Goal: Navigation & Orientation: Go to known website

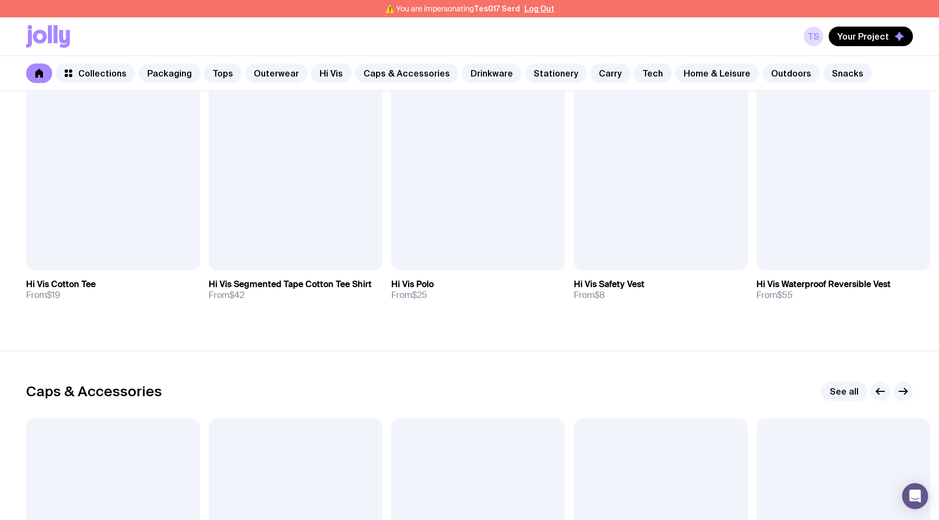
scroll to position [1342, 0]
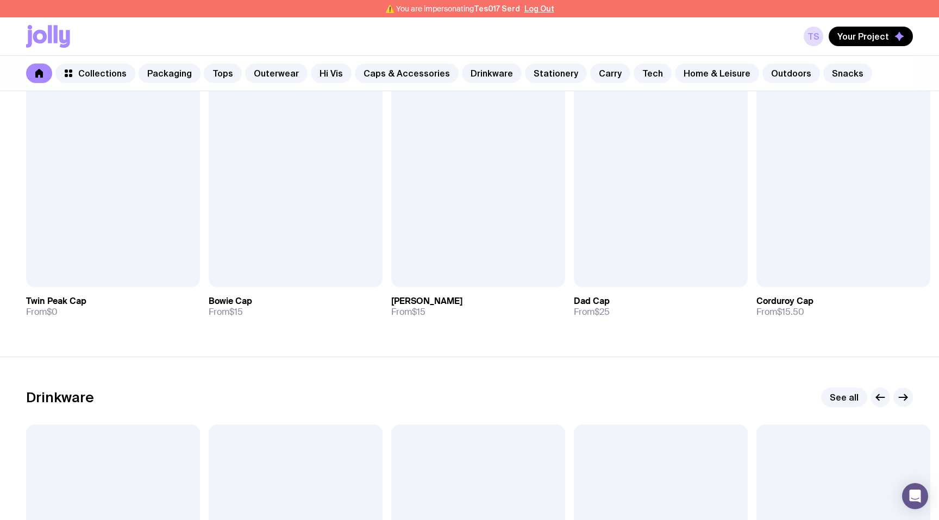
scroll to position [1253, 0]
